Goal: Check status: Check status

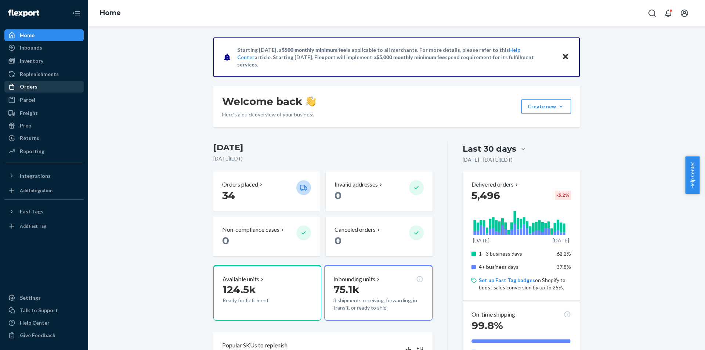
click at [22, 86] on div "Orders" at bounding box center [29, 86] width 18 height 7
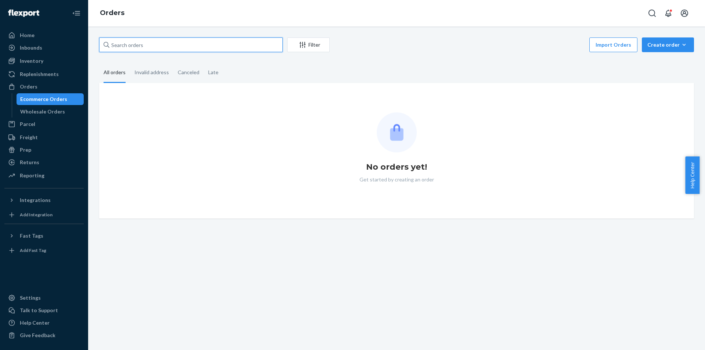
click at [217, 47] on input "text" at bounding box center [191, 44] width 184 height 15
paste input "2535 Jason Ct"
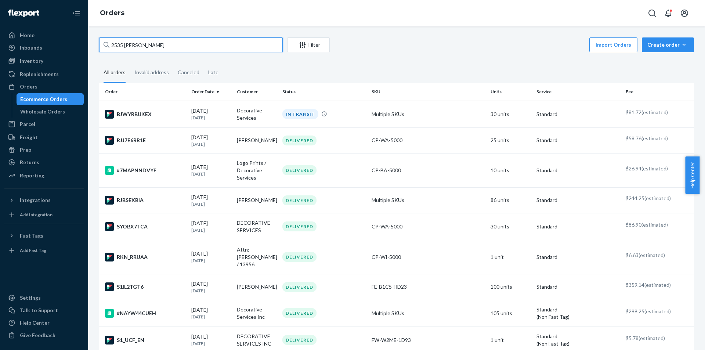
type input "2535 Jason Ct"
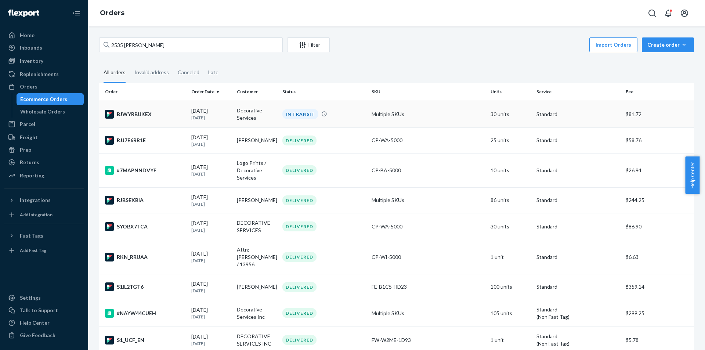
click at [148, 119] on td "BJWYRBUKEX" at bounding box center [143, 114] width 89 height 27
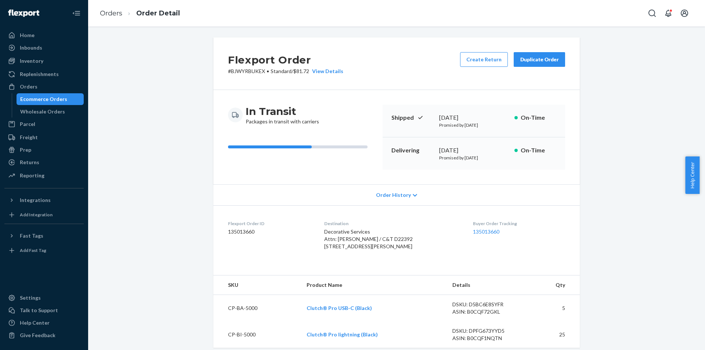
click at [254, 72] on p "# BJWYRBUKEX • Standard / $81.72 View Details" at bounding box center [285, 71] width 115 height 7
copy p "BJWYRBUKEX"
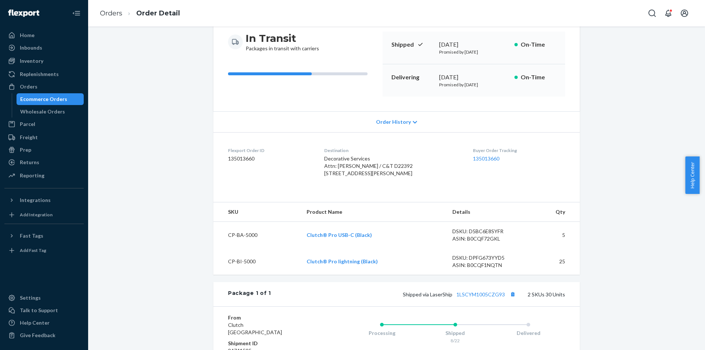
scroll to position [73, 0]
click at [63, 106] on div "Wholesale Orders" at bounding box center [50, 111] width 66 height 10
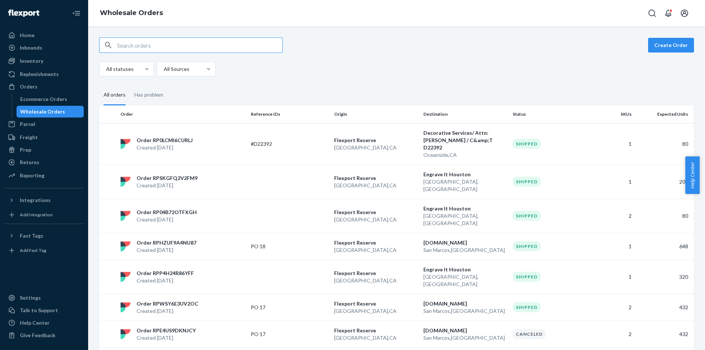
click at [200, 137] on div "Order RP0LCMI6CURLJ Created Aug 22, 2025" at bounding box center [182, 144] width 130 height 15
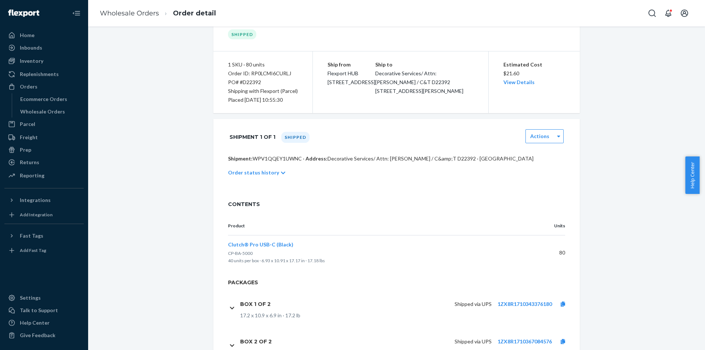
scroll to position [5, 0]
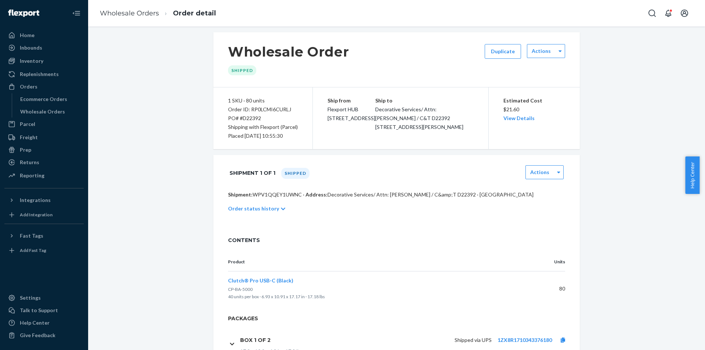
click at [265, 107] on div "Order ID: RP0LCMI6CURLJ" at bounding box center [263, 109] width 70 height 9
copy div "RP0LCMI6CURLJ"
click at [266, 197] on p "Shipment: WPV1QQEY1UWNC · Address: Decorative Services/ Attn: Jaime / C&amp;T D…" at bounding box center [396, 194] width 337 height 7
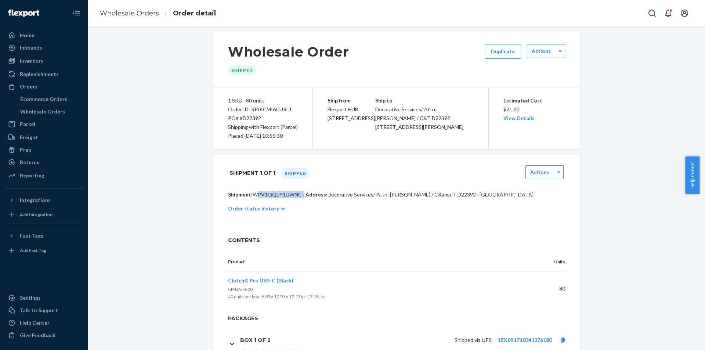
copy p "WPV1QQEY1UWNC"
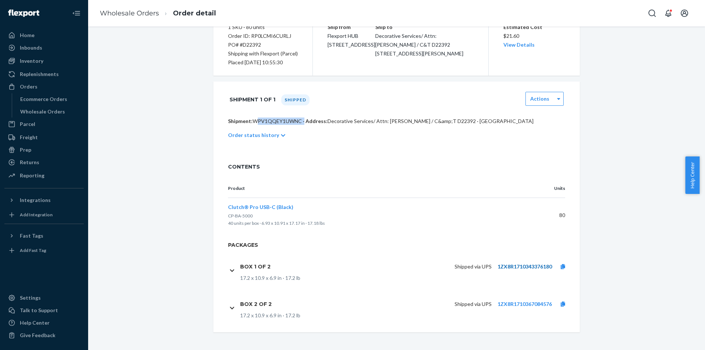
click at [511, 264] on link "1ZX8R1710343376180" at bounding box center [524, 266] width 54 height 6
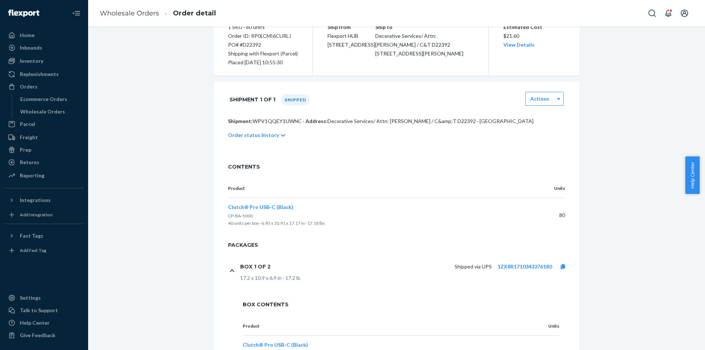
click at [39, 105] on div "Ecommerce Orders Wholesale Orders" at bounding box center [48, 105] width 72 height 24
click at [44, 101] on div "Ecommerce Orders" at bounding box center [43, 98] width 47 height 7
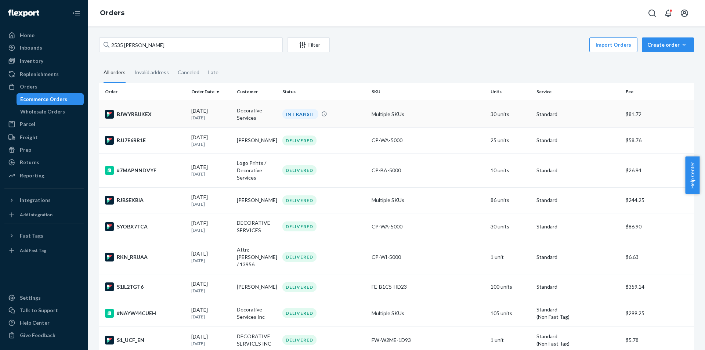
click at [142, 117] on div "BJWYRBUKEX" at bounding box center [145, 114] width 80 height 9
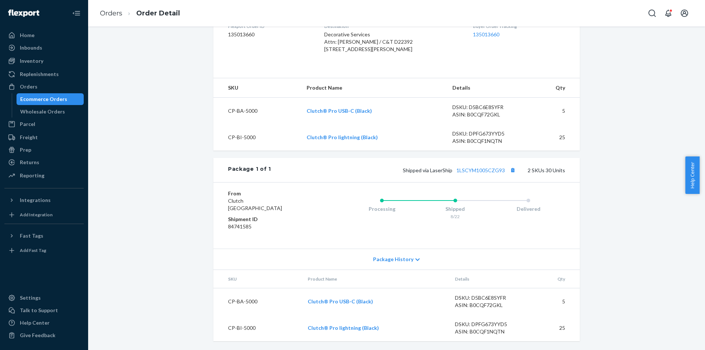
scroll to position [212, 0]
click at [509, 173] on button "Copy tracking number" at bounding box center [513, 170] width 10 height 10
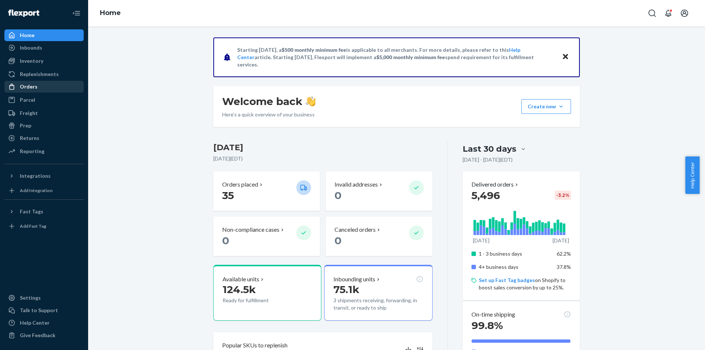
click at [58, 86] on div "Orders" at bounding box center [44, 86] width 78 height 10
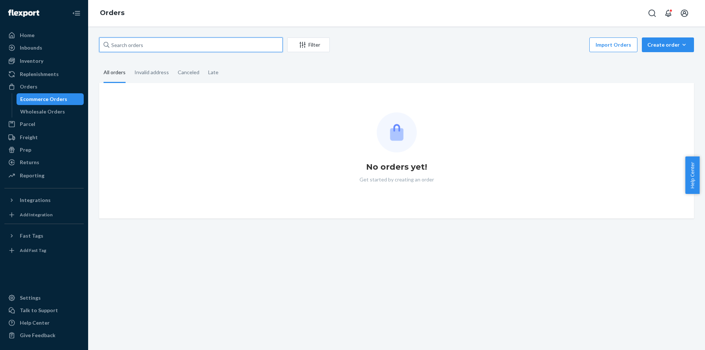
click at [166, 41] on input "text" at bounding box center [191, 44] width 184 height 15
paste input "EZ17539959498234"
type input "EZ17539959498234"
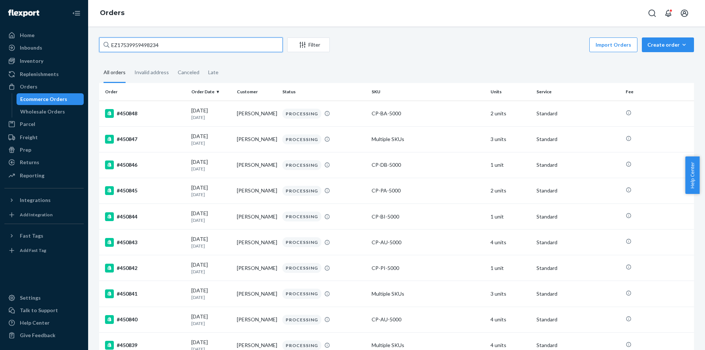
click at [166, 41] on input "EZ17539959498234" at bounding box center [191, 44] width 184 height 15
paste input "BYQFQUYPLG"
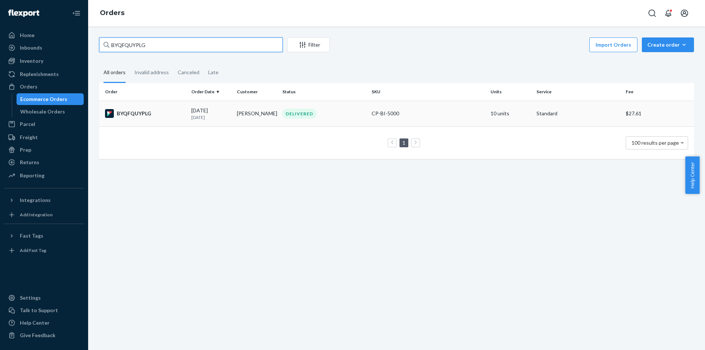
type input "BYQFQUYPLG"
click at [136, 115] on div "BYQFQUYPLG" at bounding box center [145, 113] width 80 height 9
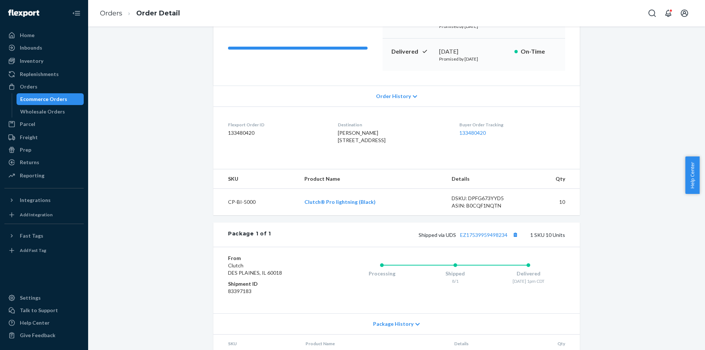
scroll to position [152, 0]
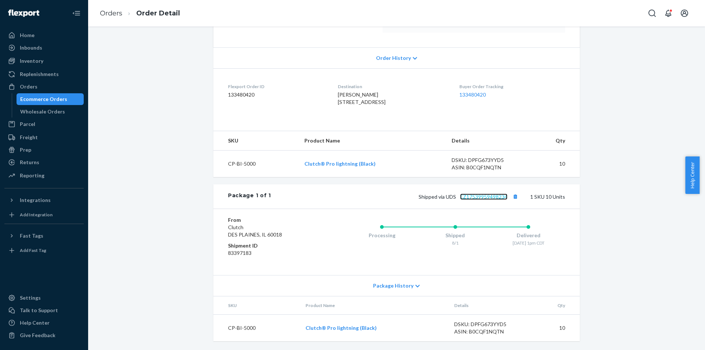
click at [476, 199] on link "EZ17539959498234" at bounding box center [483, 196] width 47 height 6
